Goal: Task Accomplishment & Management: Use online tool/utility

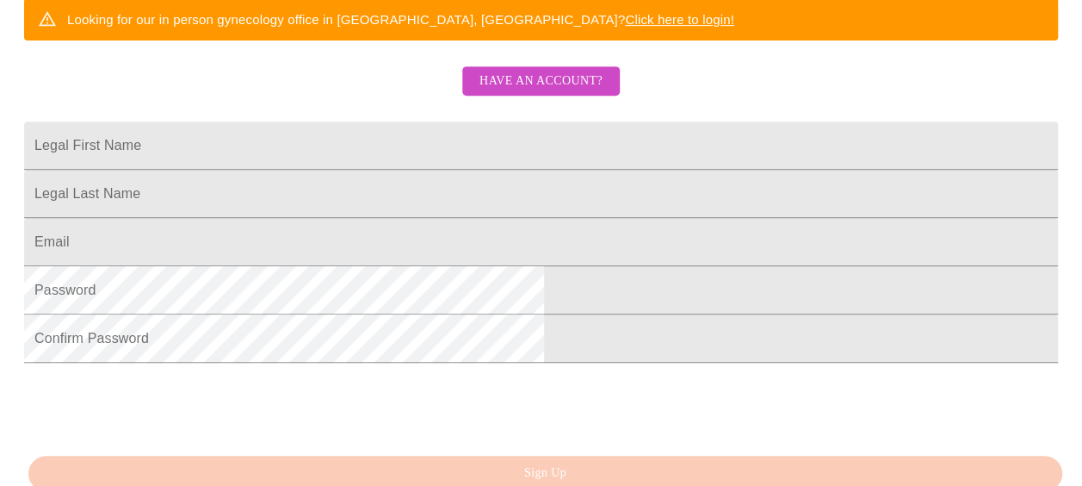
scroll to position [378, 0]
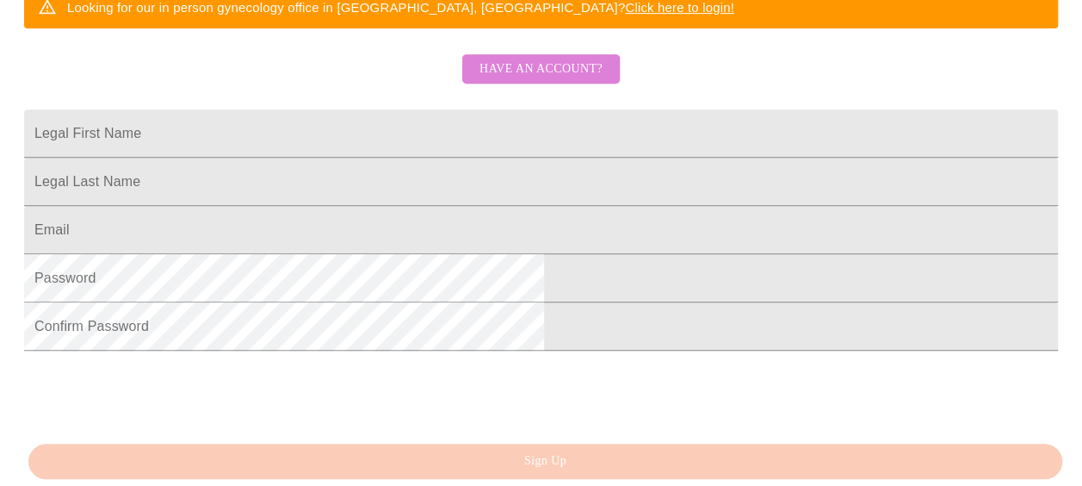
click at [541, 80] on span "Have an account?" at bounding box center [541, 70] width 123 height 22
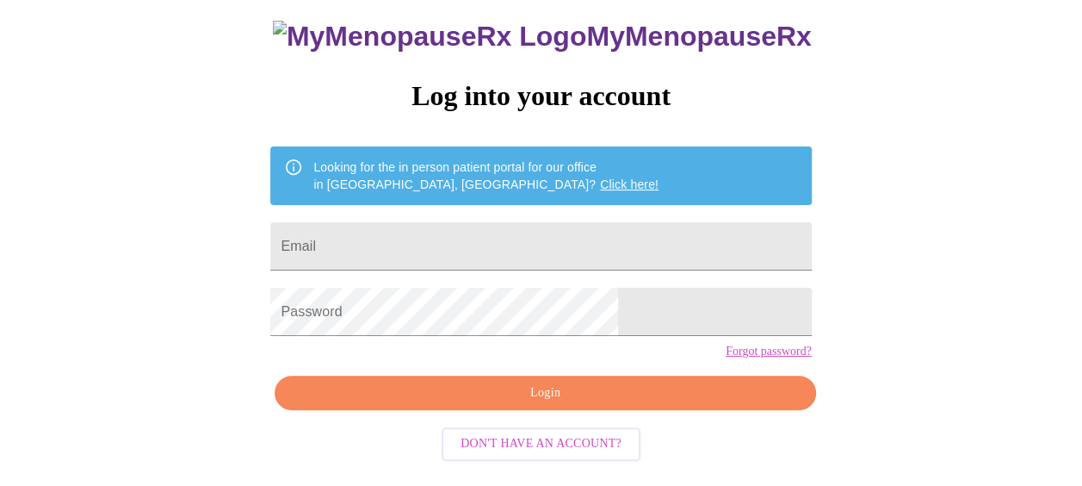
scroll to position [123, 0]
click at [467, 222] on input "Email" at bounding box center [540, 246] width 541 height 48
type input "[EMAIL_ADDRESS][DOMAIN_NAME]"
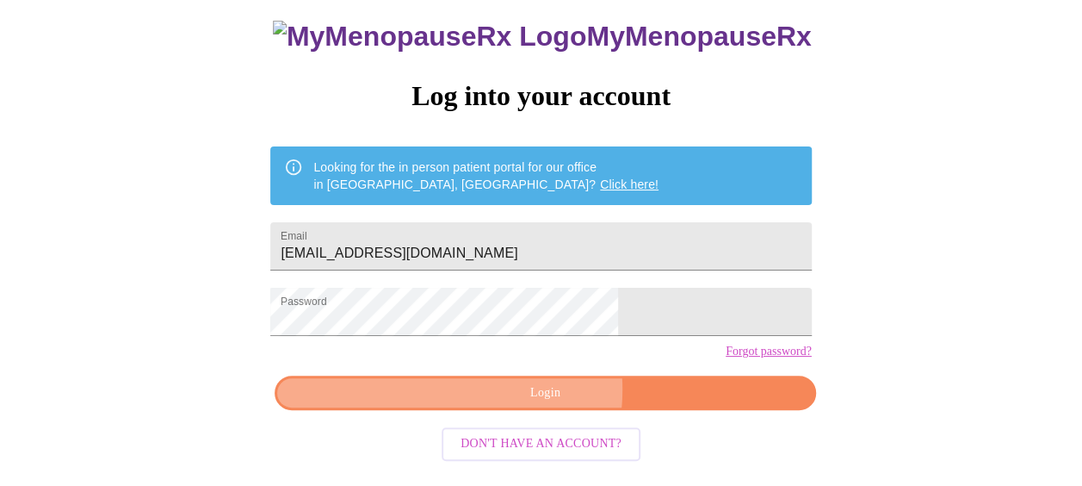
click at [510, 404] on span "Login" at bounding box center [544, 393] width 501 height 22
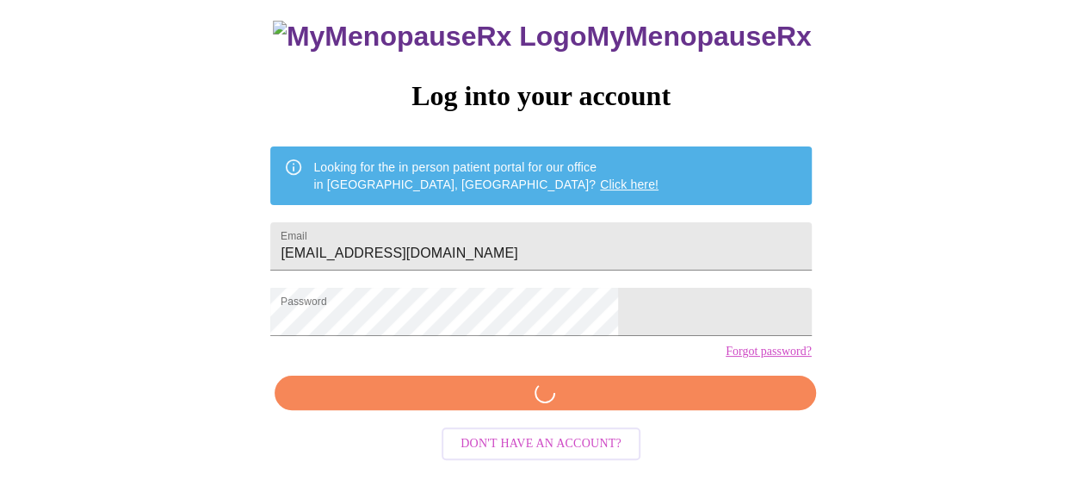
scroll to position [122, 0]
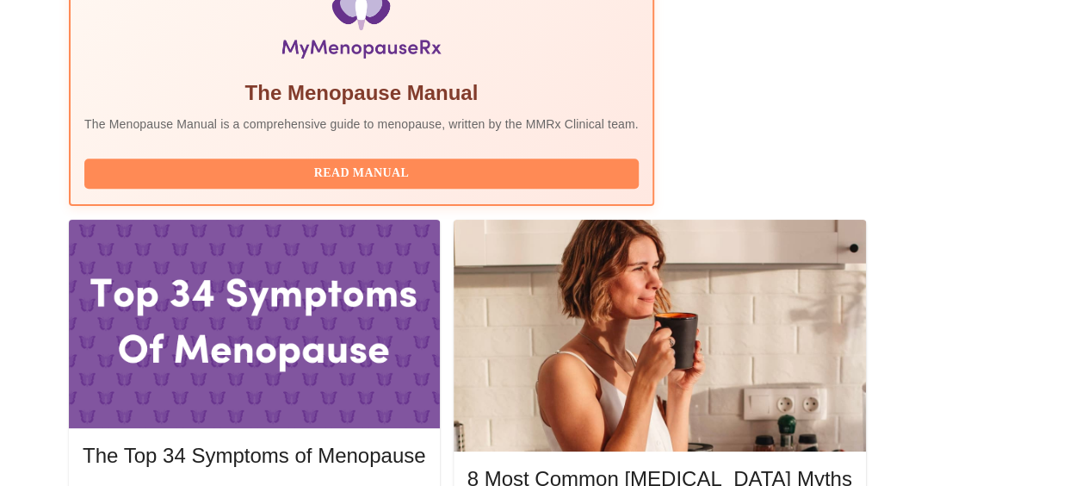
scroll to position [650, 0]
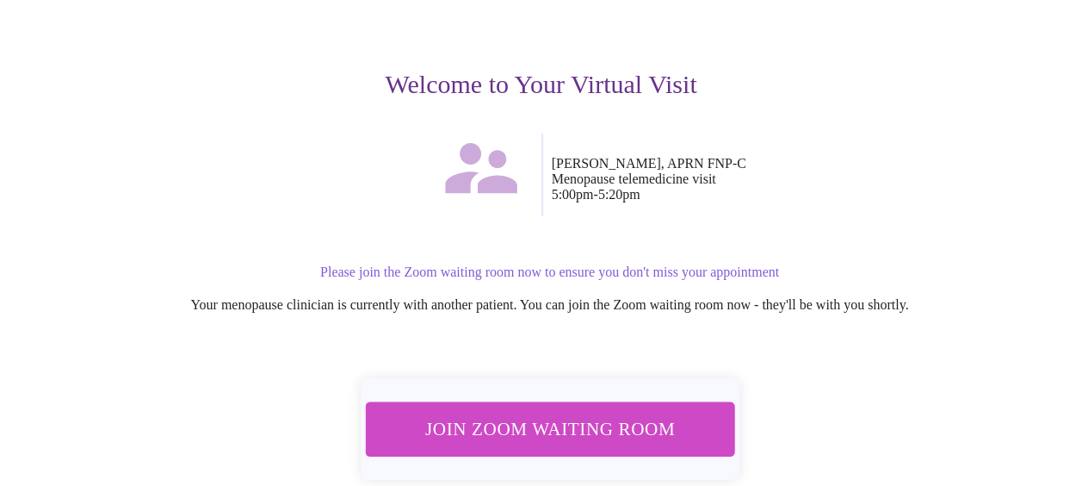
scroll to position [254, 0]
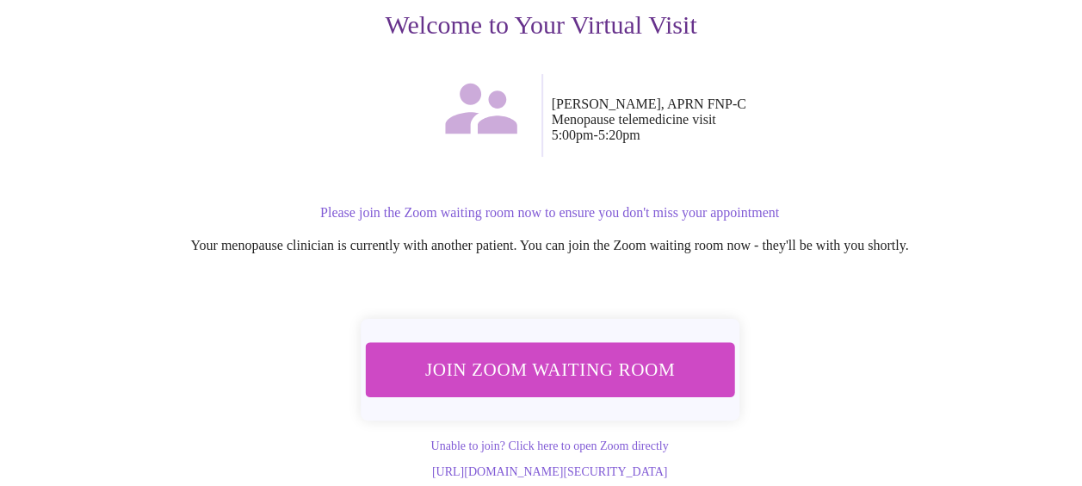
click at [598, 355] on span "Join Zoom Waiting Room" at bounding box center [549, 369] width 324 height 32
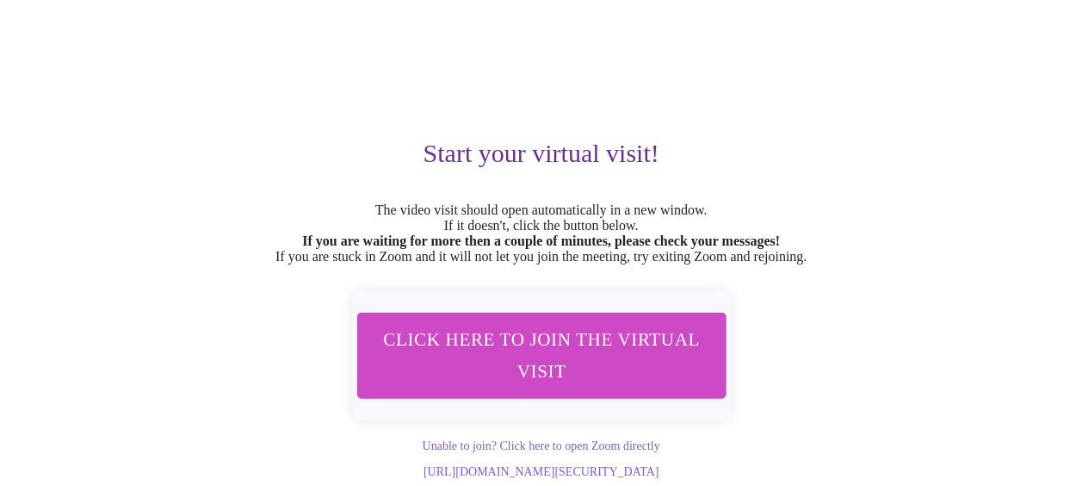
scroll to position [149, 0]
